Goal: Task Accomplishment & Management: Use online tool/utility

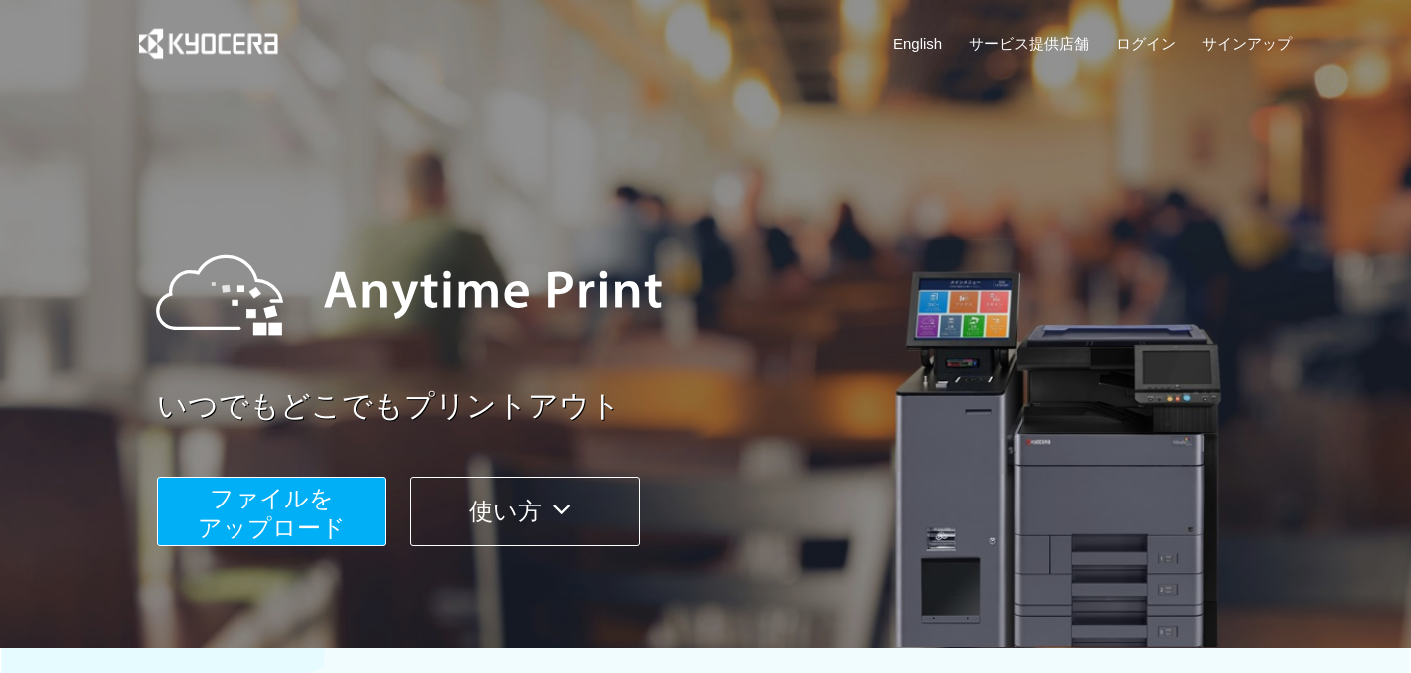
scroll to position [43, 0]
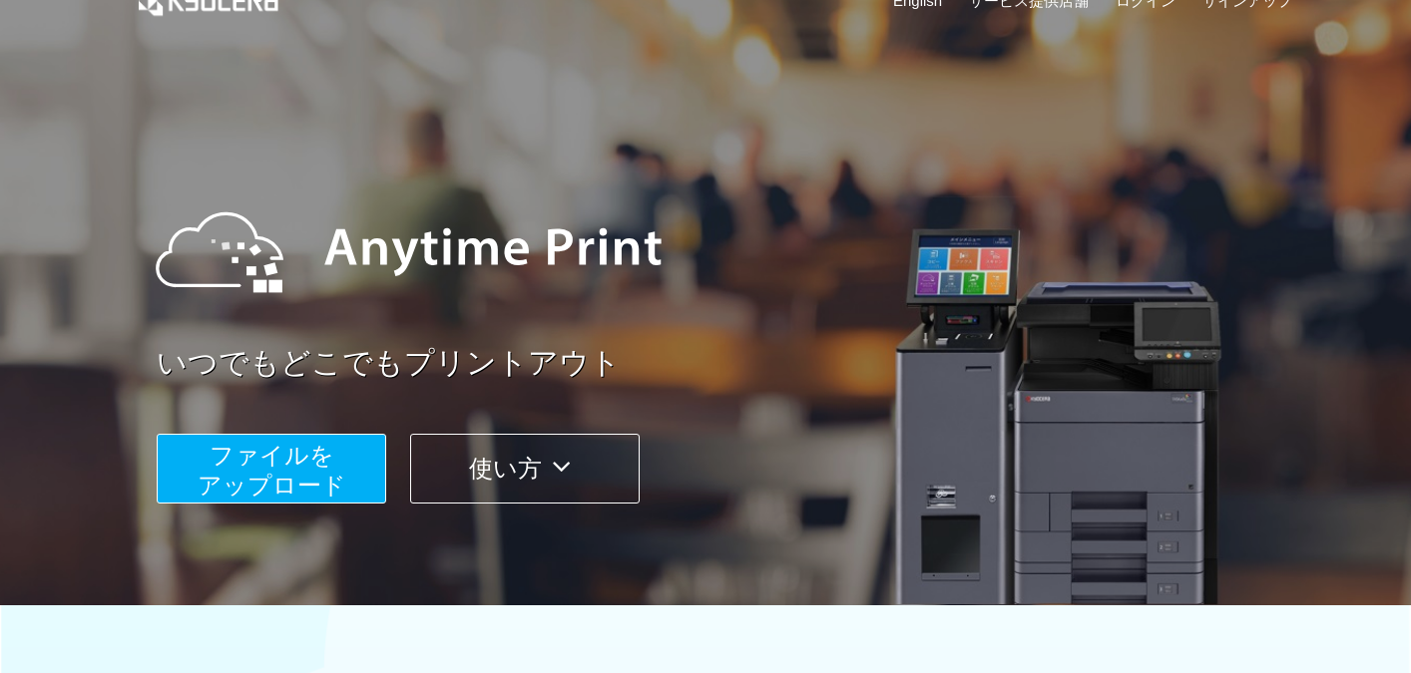
click at [364, 449] on button "ファイルを ​​アップロード" at bounding box center [271, 469] width 229 height 70
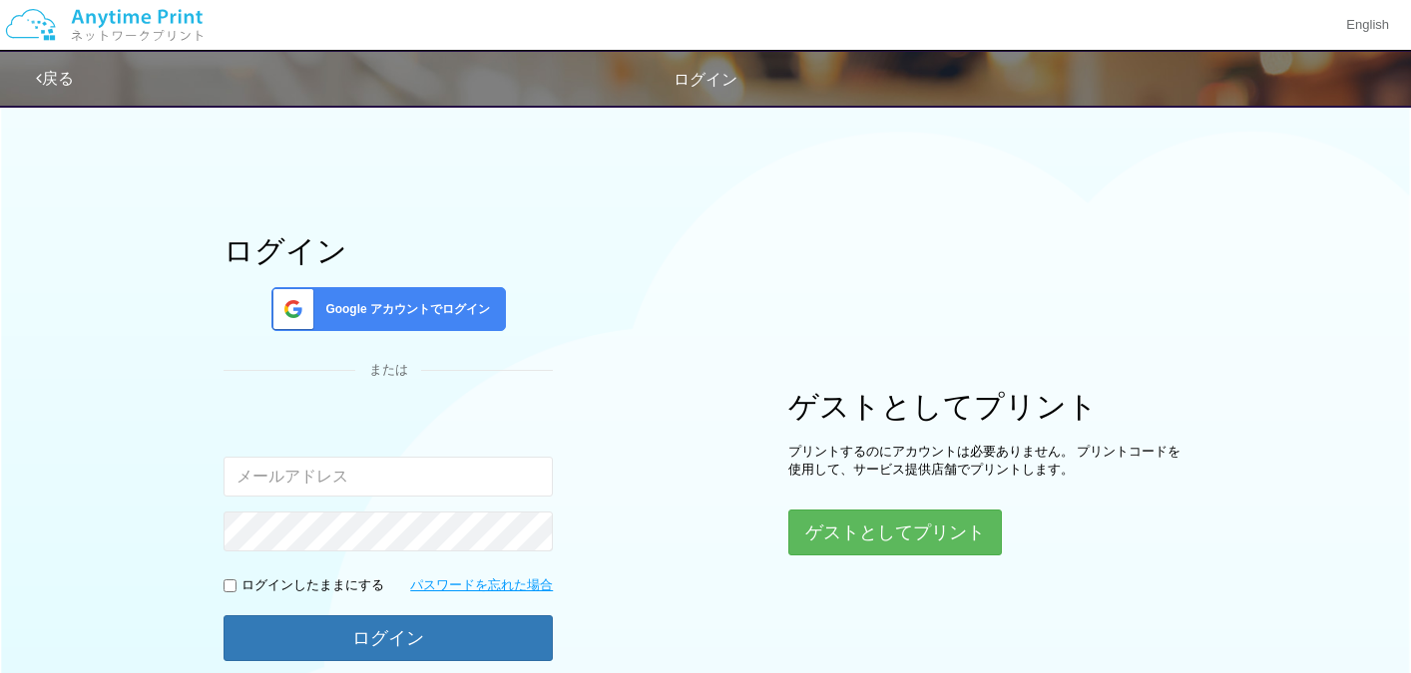
scroll to position [181, 0]
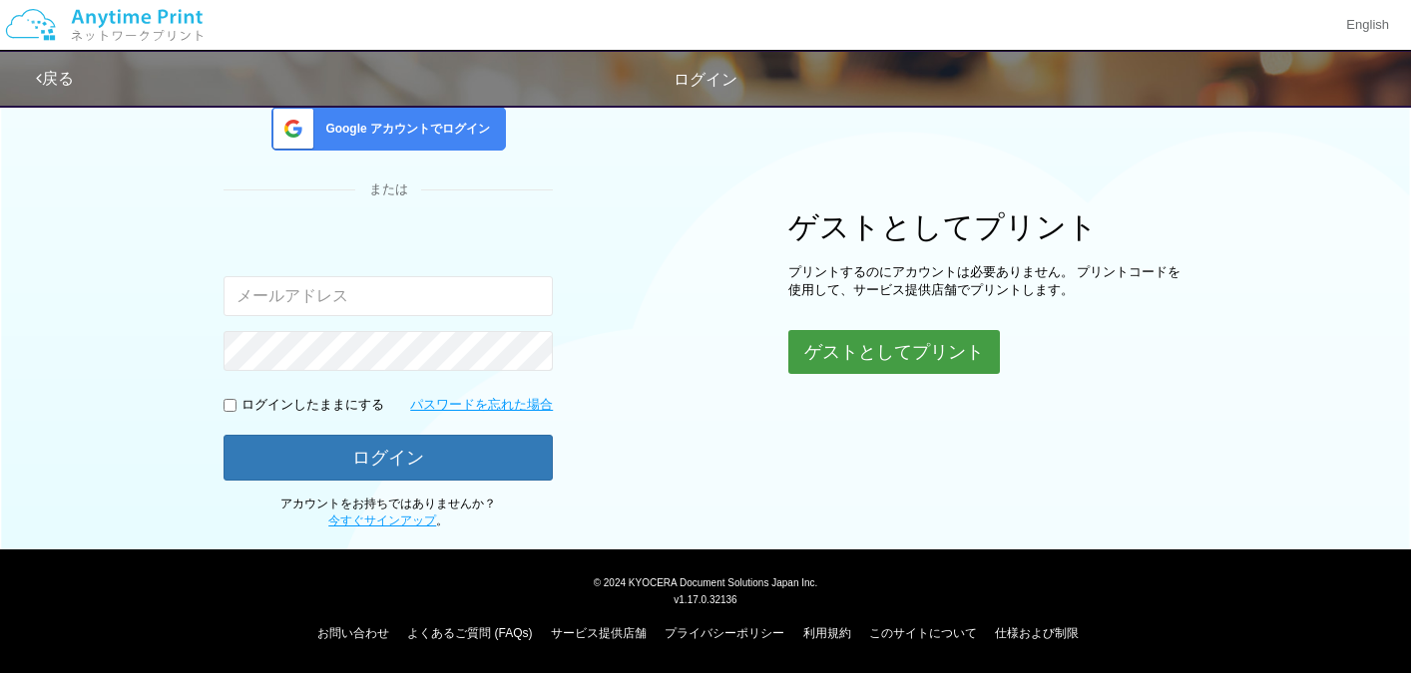
click at [910, 365] on button "ゲストとしてプリント" at bounding box center [894, 352] width 212 height 44
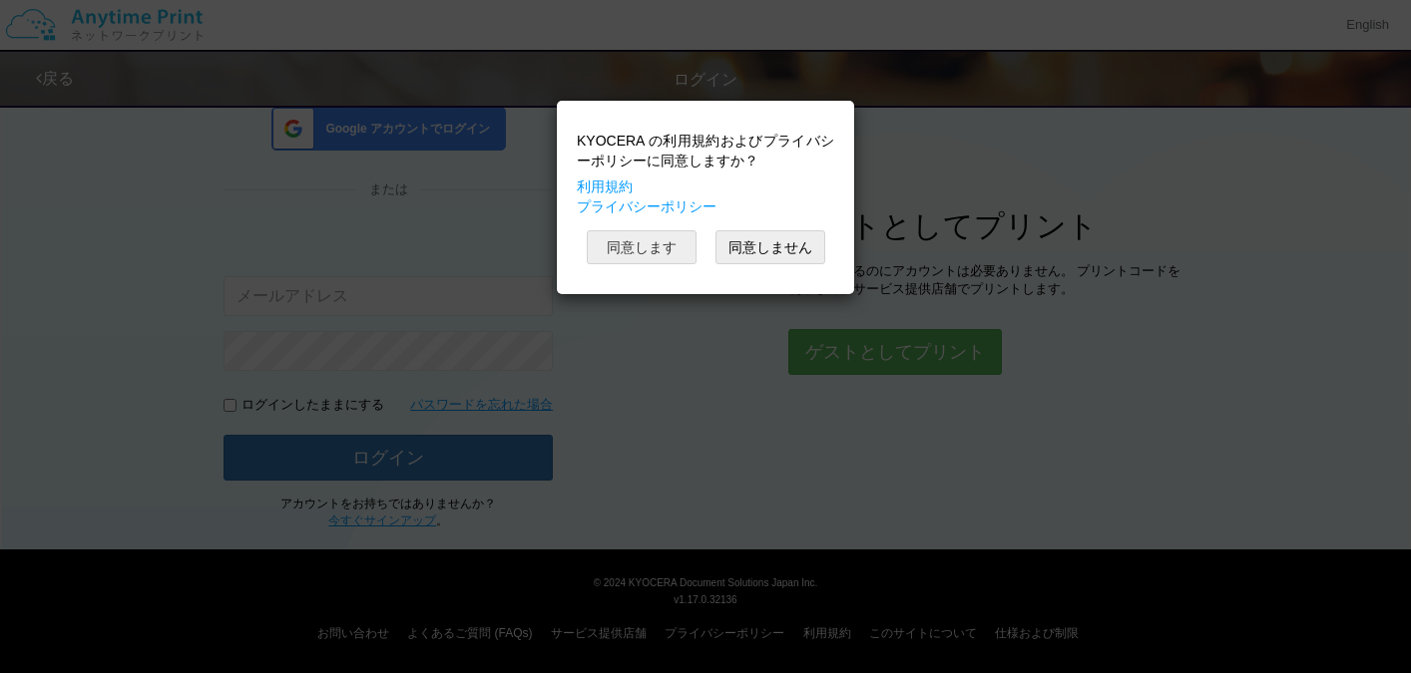
click at [662, 240] on button "同意します" at bounding box center [642, 247] width 110 height 34
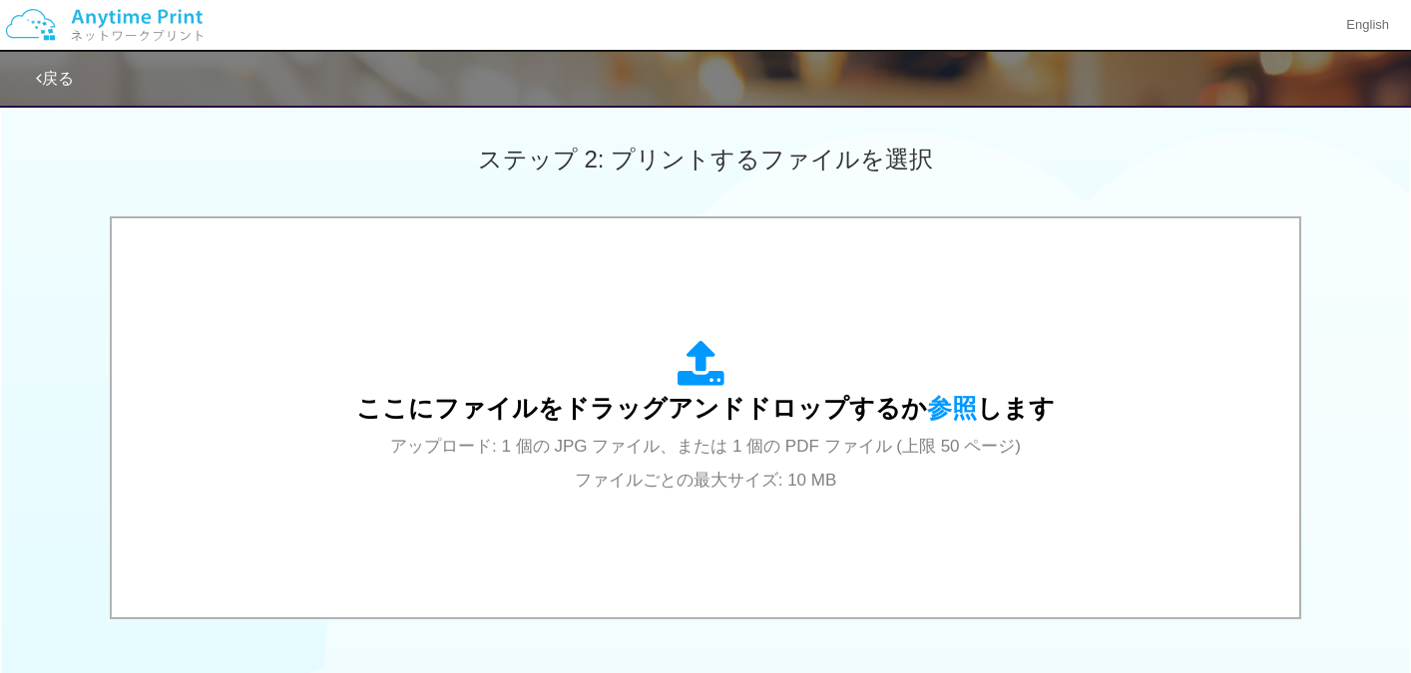
scroll to position [616, 0]
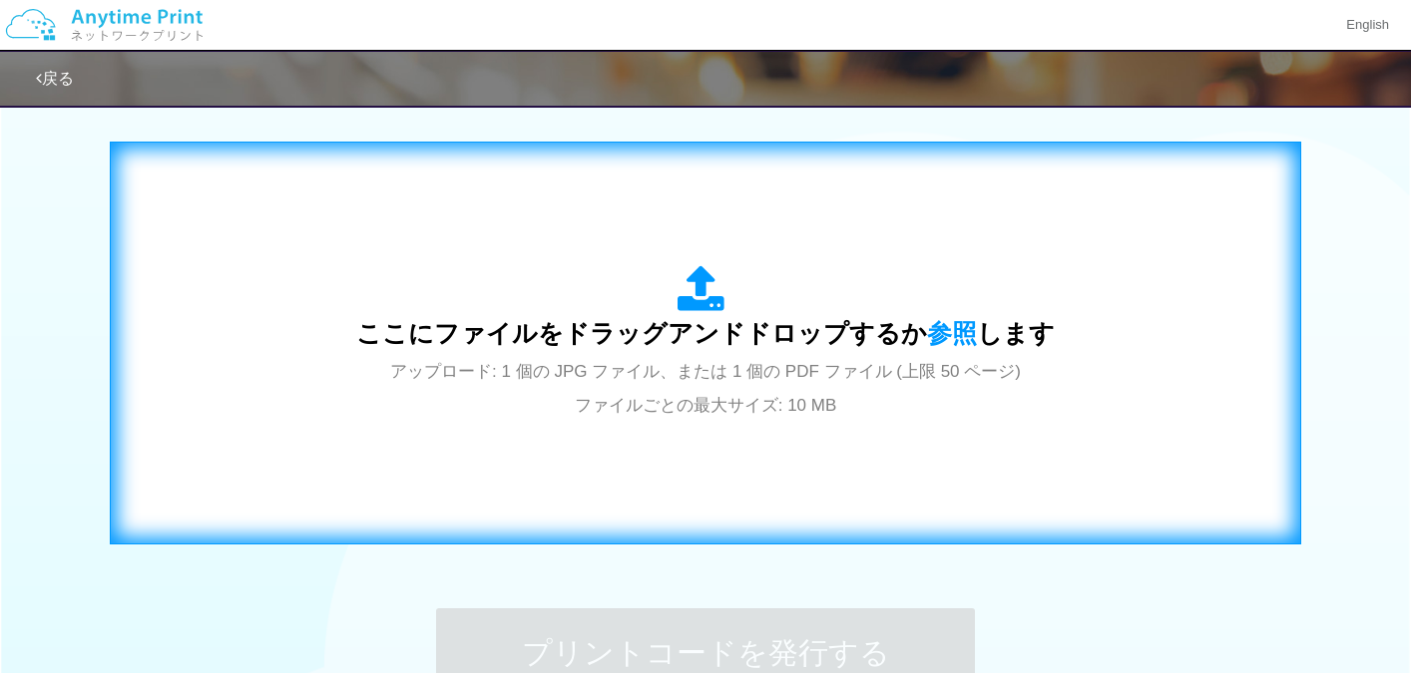
click at [579, 360] on div "ここにファイルをドラッグアンドドロップするか 参照 します アップロード: 1 個の JPG ファイル、または 1 個の PDF ファイル (上限 50 ペー…" at bounding box center [705, 343] width 698 height 156
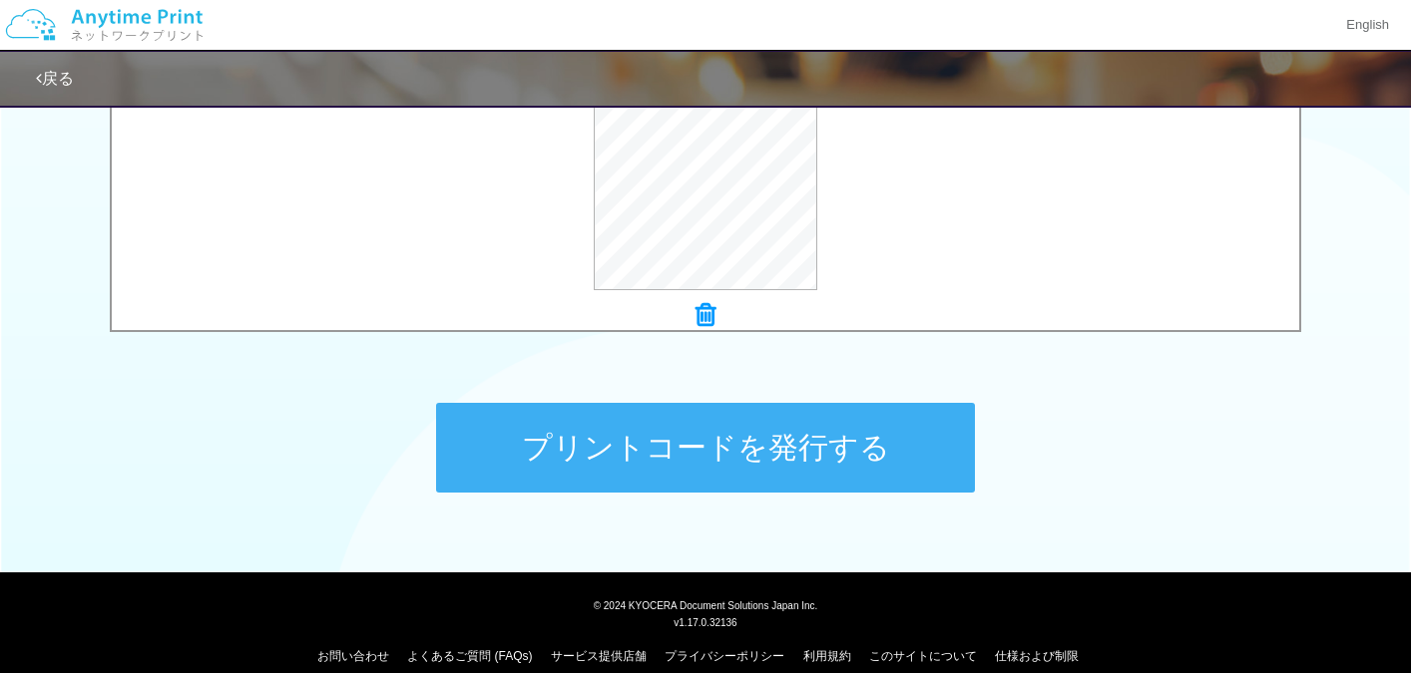
scroll to position [844, 0]
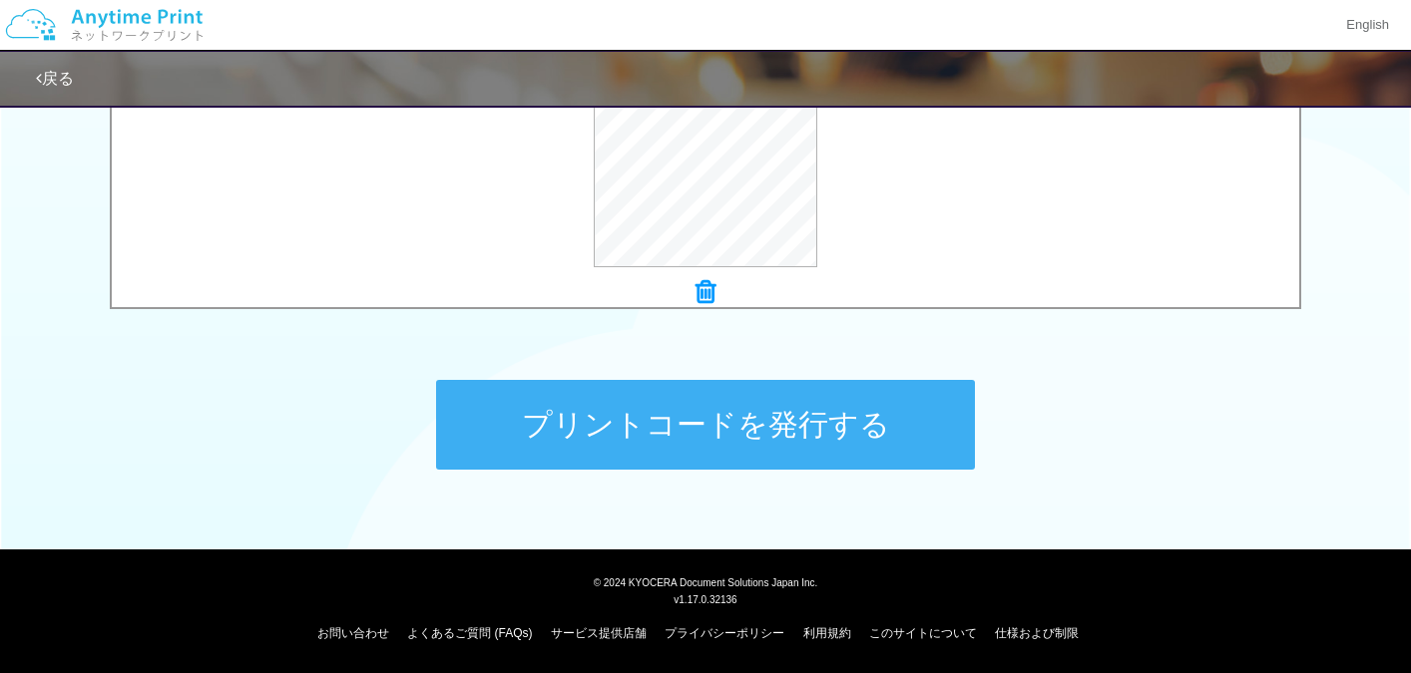
click at [792, 452] on button "プリントコードを発行する" at bounding box center [705, 425] width 539 height 90
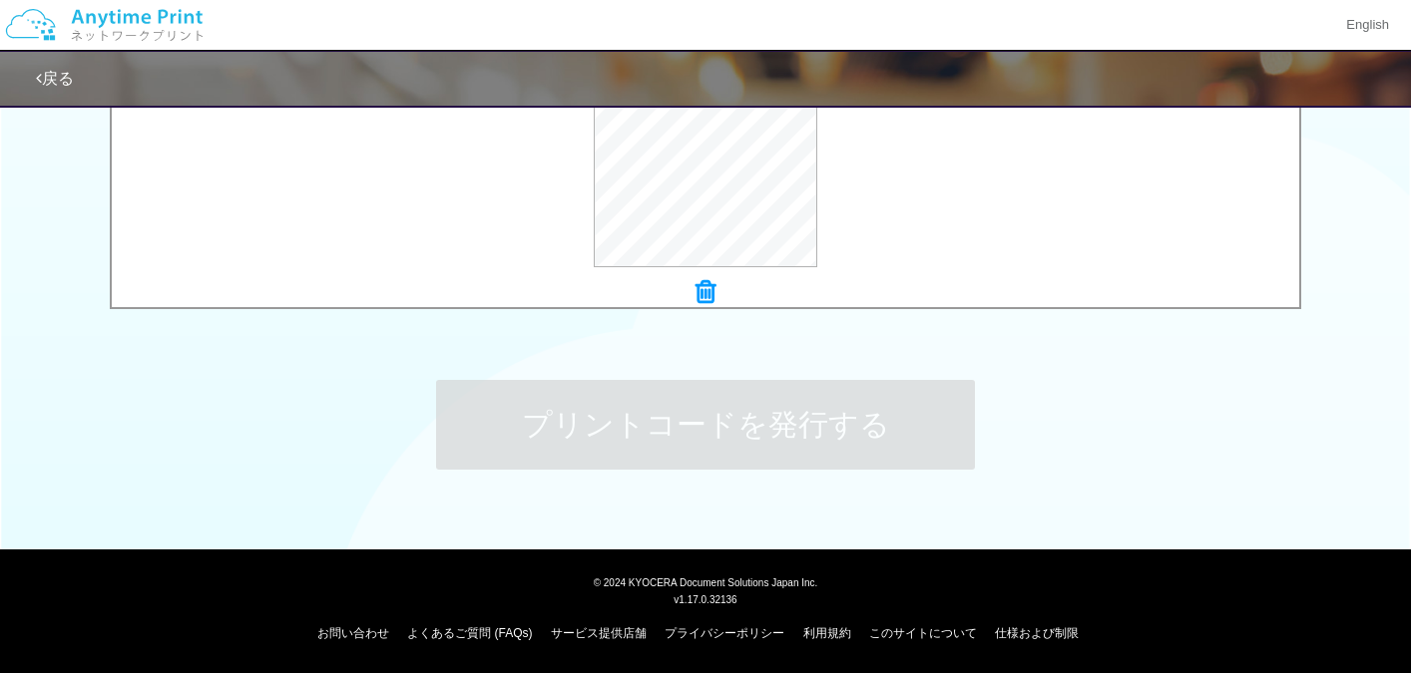
scroll to position [0, 0]
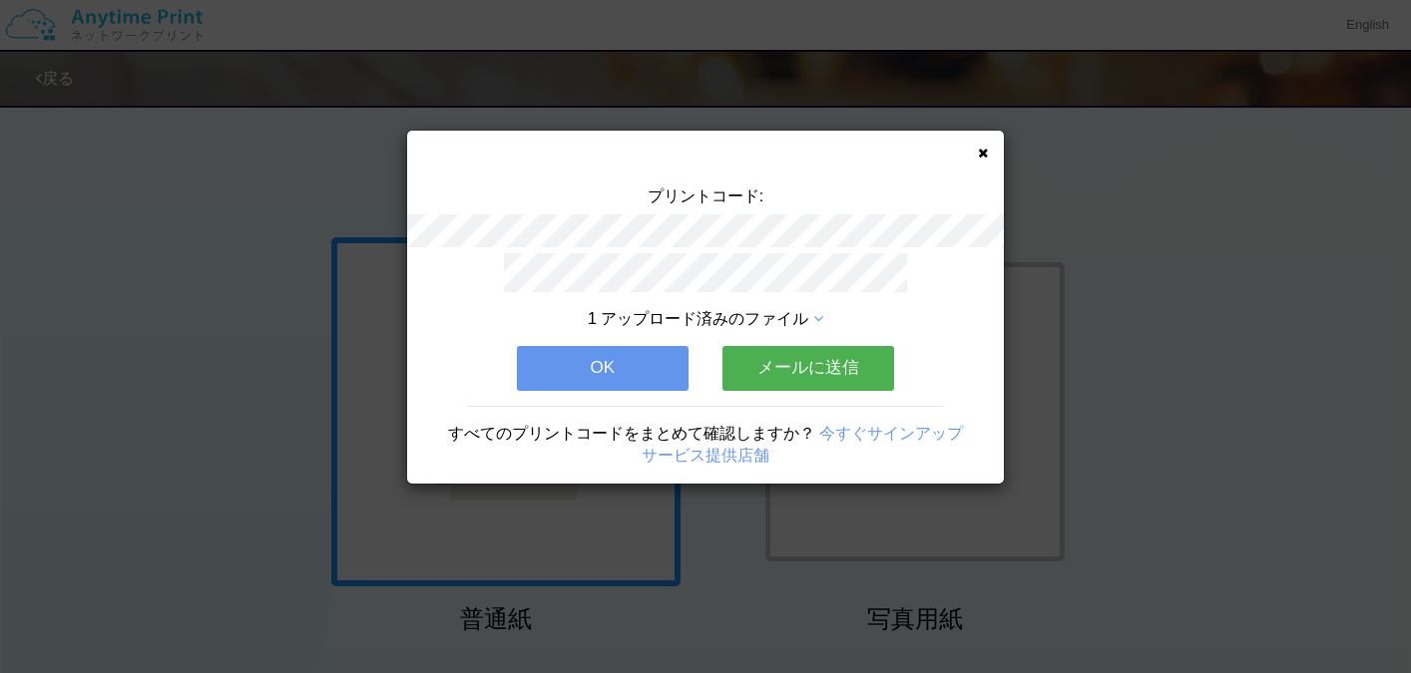
click at [809, 365] on button "メールに送信" at bounding box center [808, 368] width 172 height 44
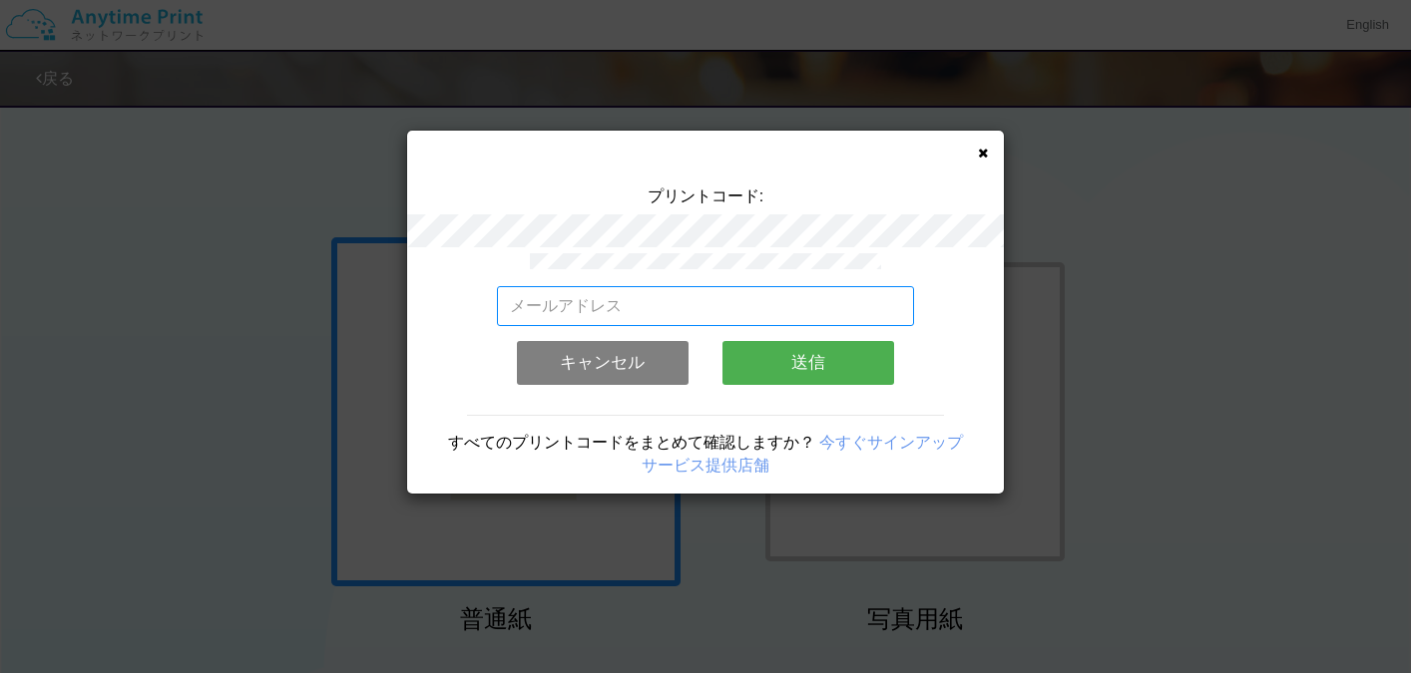
click at [671, 315] on input "email" at bounding box center [706, 306] width 418 height 40
type input "t"
click at [671, 315] on input "towers_" at bounding box center [706, 306] width 418 height 40
type input "[EMAIL_ADDRESS][DOMAIN_NAME]"
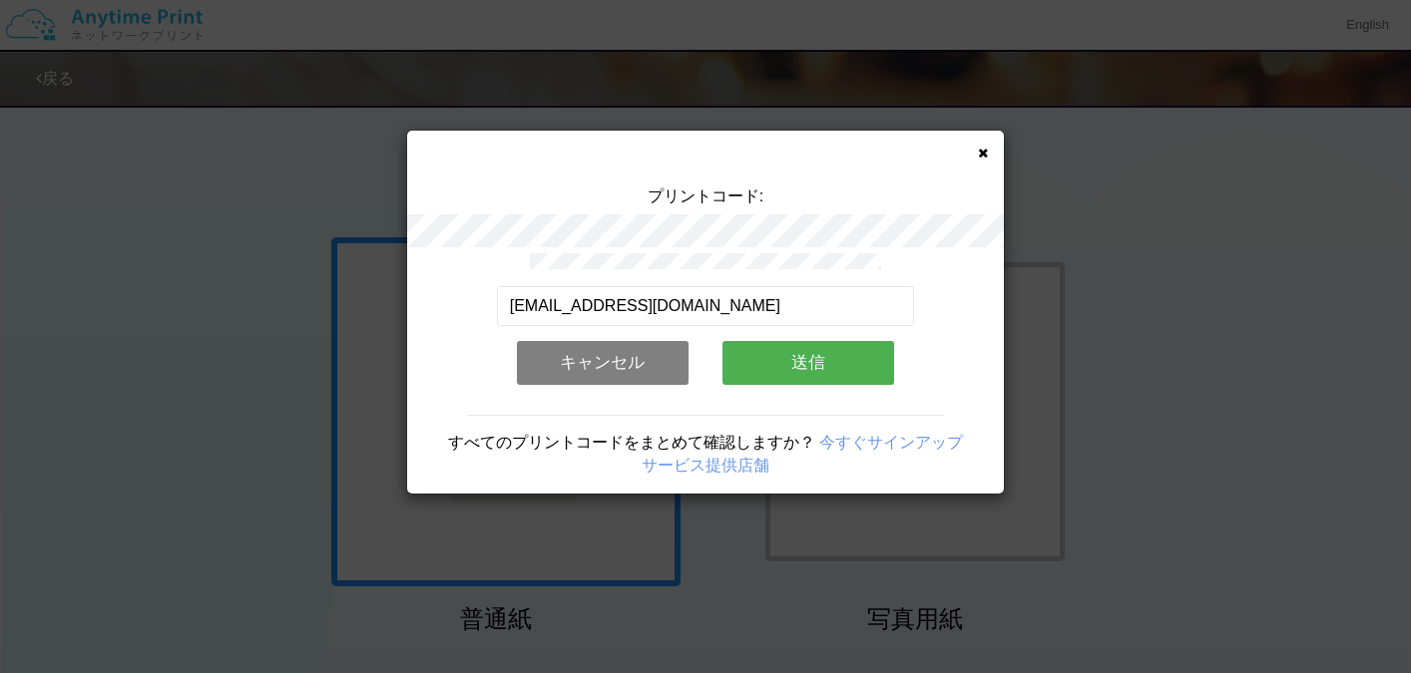
click at [793, 360] on button "送信" at bounding box center [808, 363] width 172 height 44
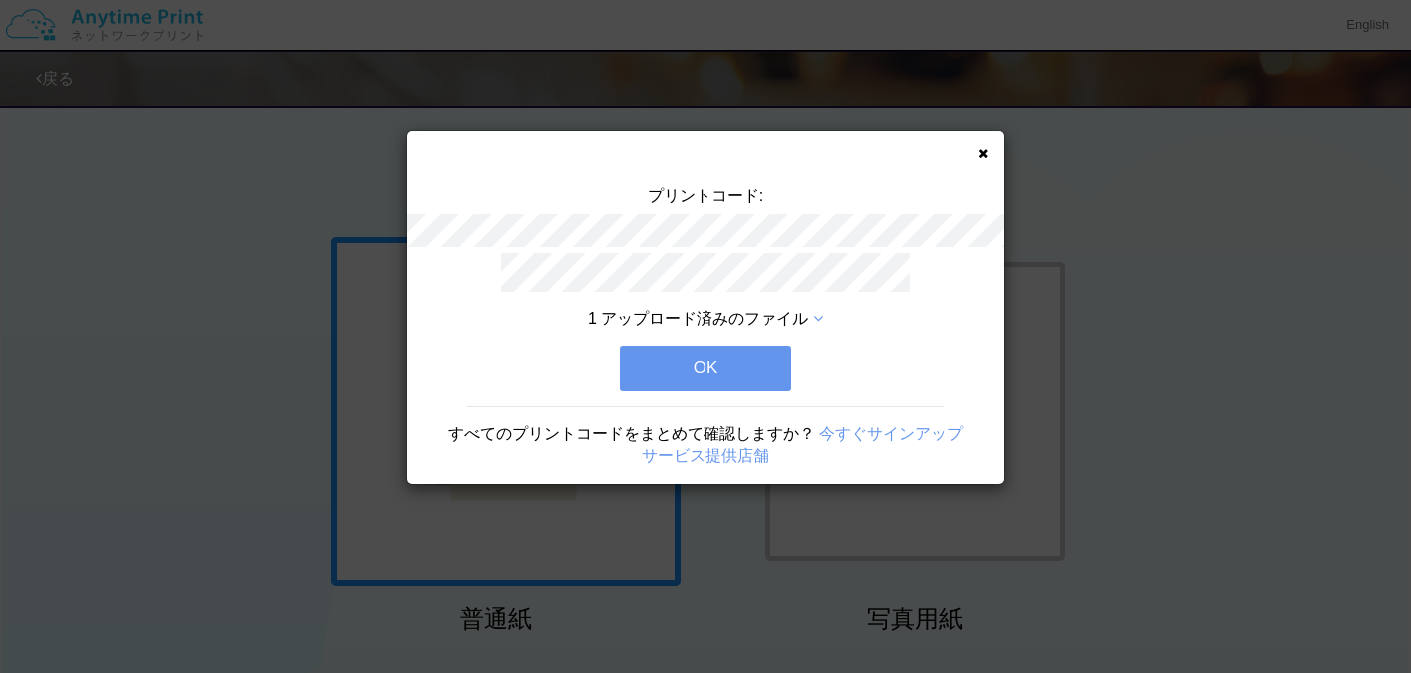
click at [729, 362] on button "OK" at bounding box center [706, 368] width 172 height 44
